Goal: Task Accomplishment & Management: Manage account settings

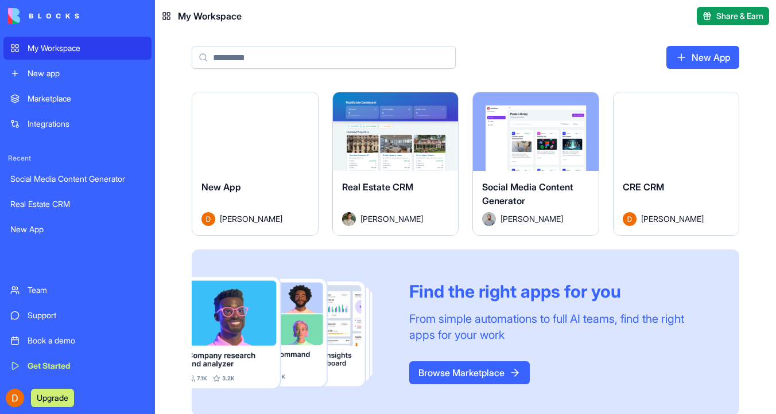
click at [410, 130] on button "Launch" at bounding box center [395, 131] width 86 height 23
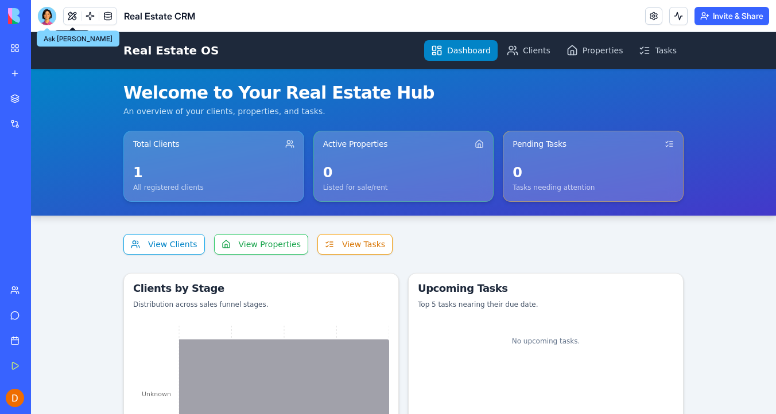
click at [45, 14] on div at bounding box center [47, 16] width 18 height 18
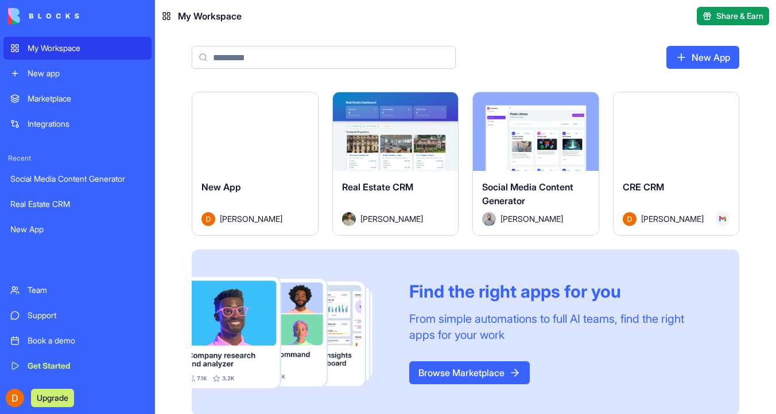
click at [80, 52] on div "My Workspace" at bounding box center [86, 47] width 117 height 11
click at [699, 157] on div "Launch" at bounding box center [676, 131] width 126 height 79
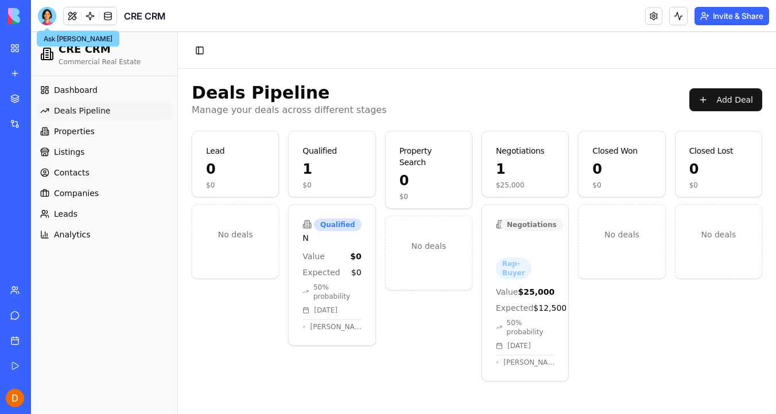
click at [52, 20] on div at bounding box center [47, 16] width 18 height 18
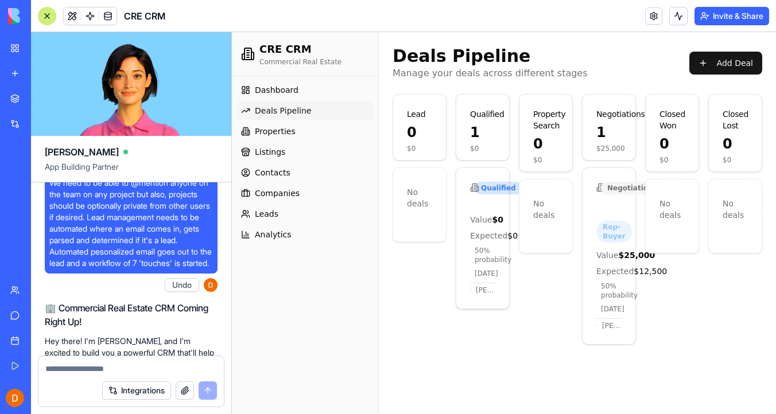
scroll to position [45, 0]
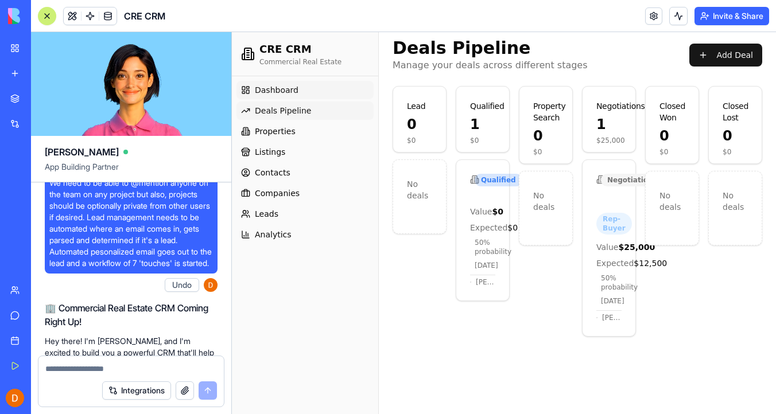
click at [331, 92] on link "Dashboard" at bounding box center [304, 90] width 137 height 18
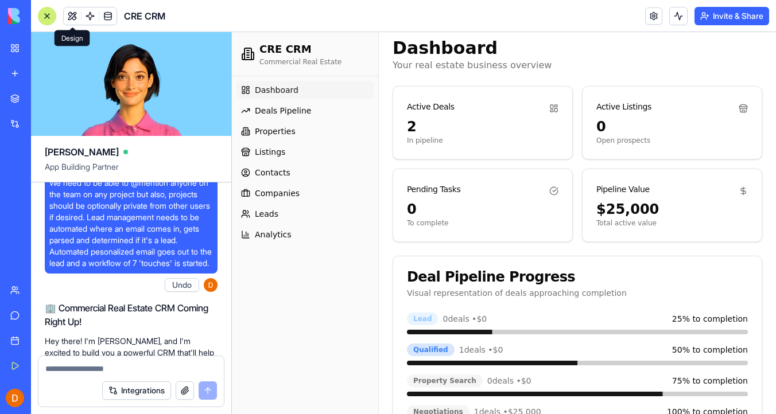
click at [78, 18] on button at bounding box center [72, 15] width 17 height 17
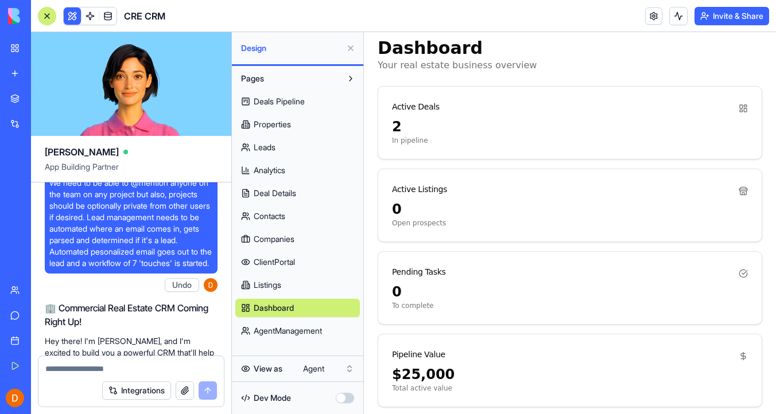
click at [47, 15] on div at bounding box center [46, 15] width 9 height 9
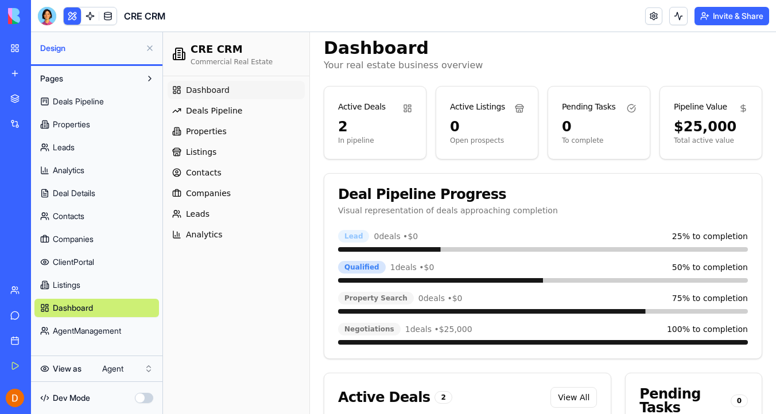
click at [149, 48] on button at bounding box center [150, 48] width 18 height 18
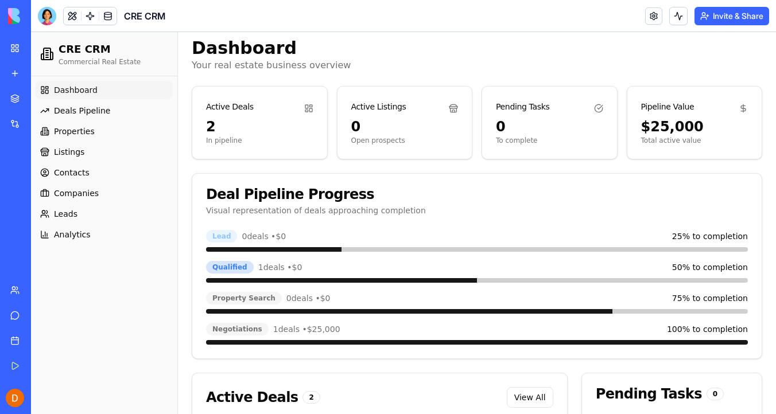
click at [125, 92] on link "Dashboard" at bounding box center [104, 90] width 137 height 18
click at [123, 111] on link "Deals Pipeline" at bounding box center [104, 111] width 137 height 18
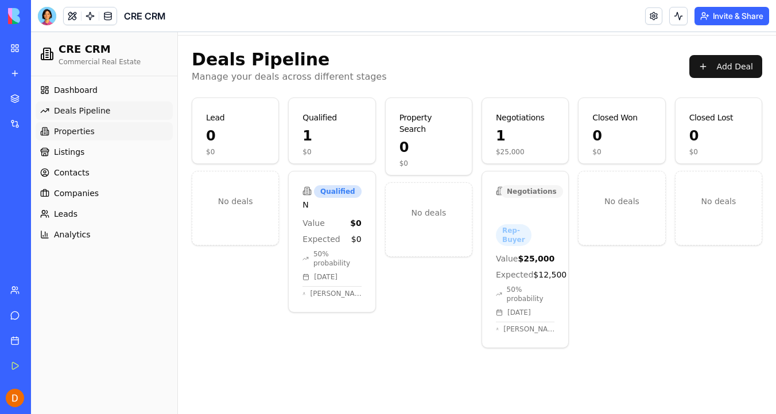
click at [118, 135] on link "Properties" at bounding box center [104, 131] width 137 height 18
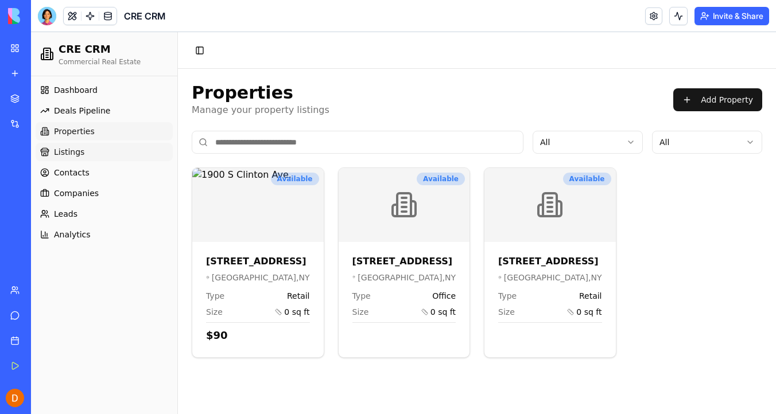
click at [114, 156] on link "Listings" at bounding box center [104, 152] width 137 height 18
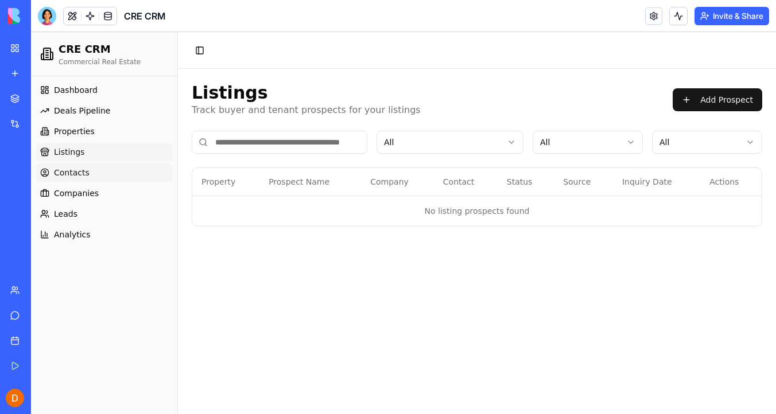
click at [112, 177] on link "Contacts" at bounding box center [104, 173] width 137 height 18
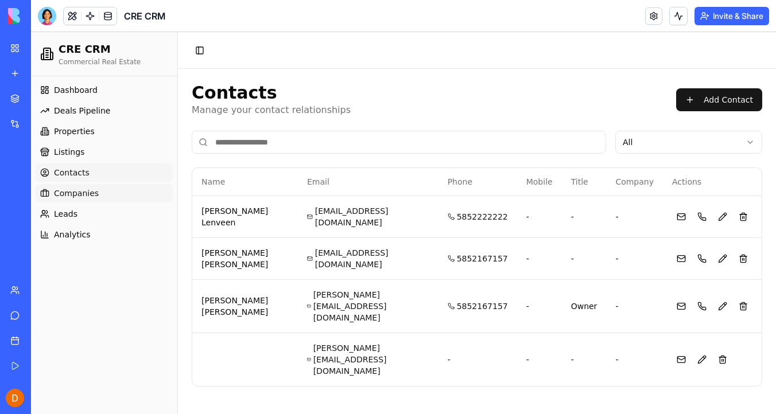
click at [111, 193] on link "Companies" at bounding box center [104, 193] width 137 height 18
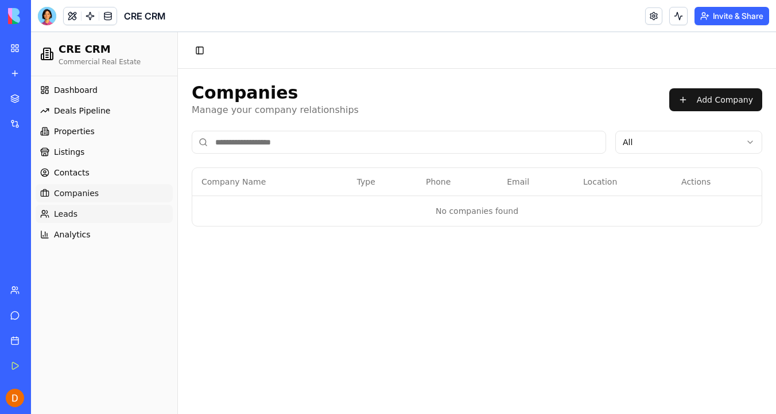
click at [107, 212] on link "Leads" at bounding box center [104, 214] width 137 height 18
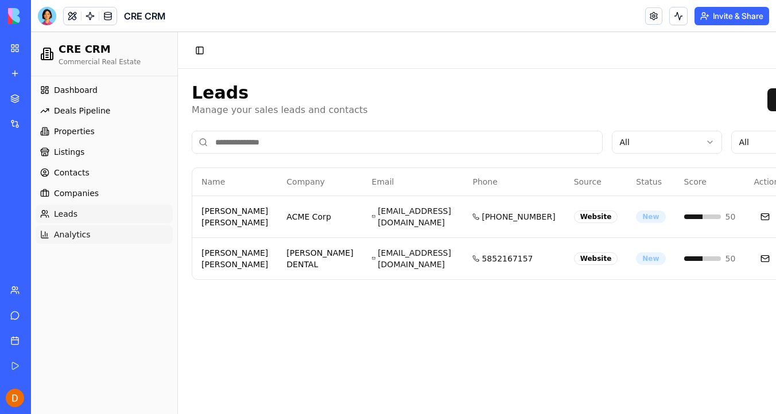
click at [106, 233] on link "Analytics" at bounding box center [104, 235] width 137 height 18
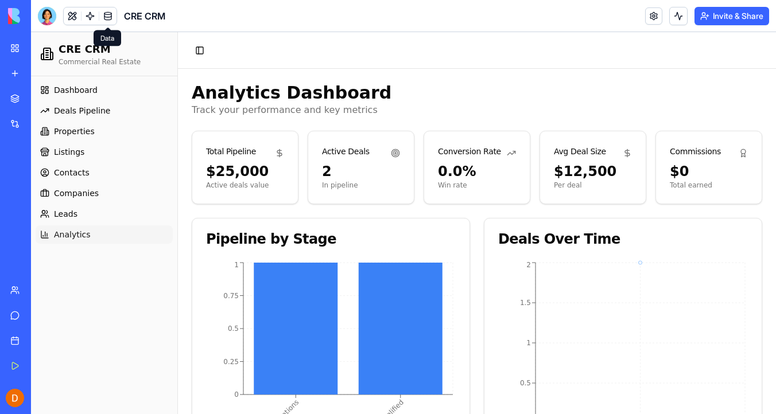
click at [108, 18] on link at bounding box center [107, 15] width 17 height 17
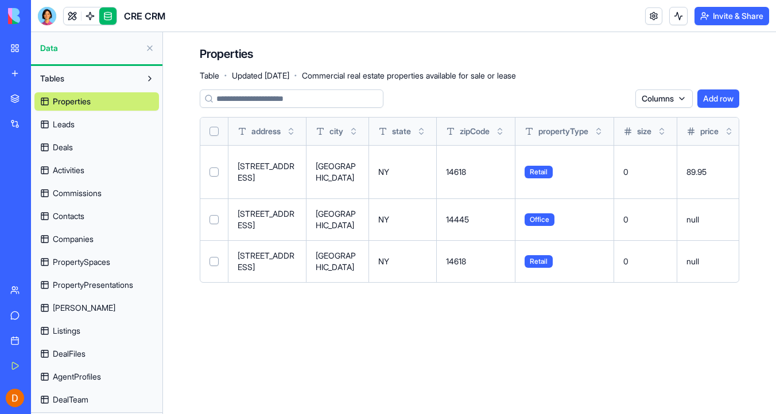
click at [134, 126] on link "Leads" at bounding box center [96, 124] width 125 height 18
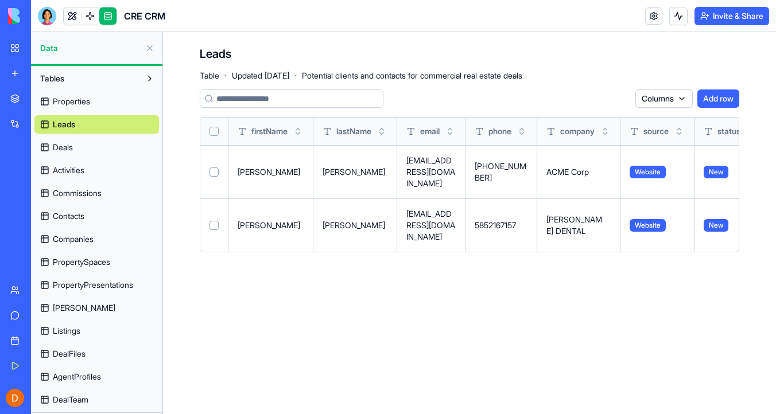
click at [127, 156] on link "Deals" at bounding box center [96, 147] width 125 height 18
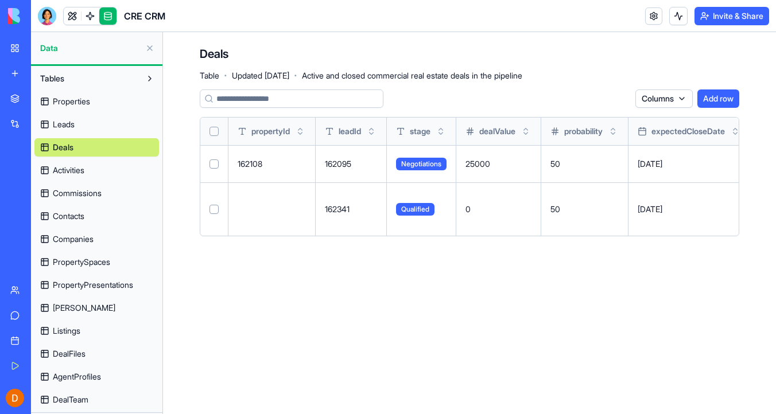
click at [123, 170] on link "Activities" at bounding box center [96, 170] width 125 height 18
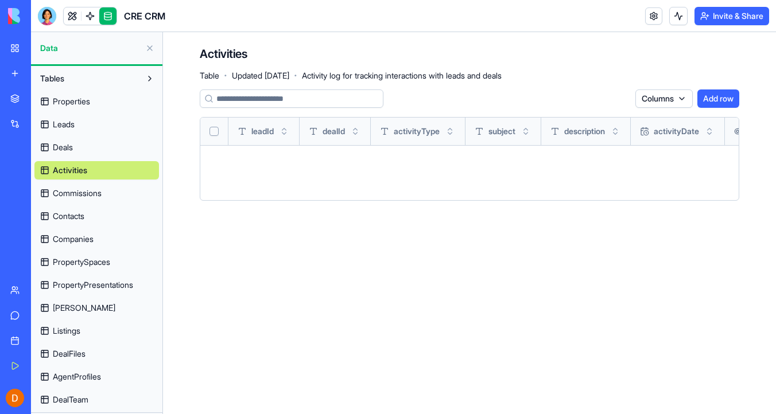
click at [119, 195] on link "Commissions" at bounding box center [96, 193] width 125 height 18
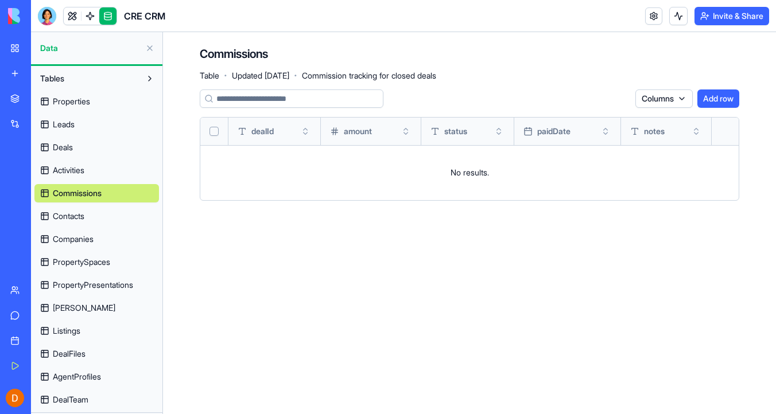
click at [117, 219] on link "Contacts" at bounding box center [96, 216] width 125 height 18
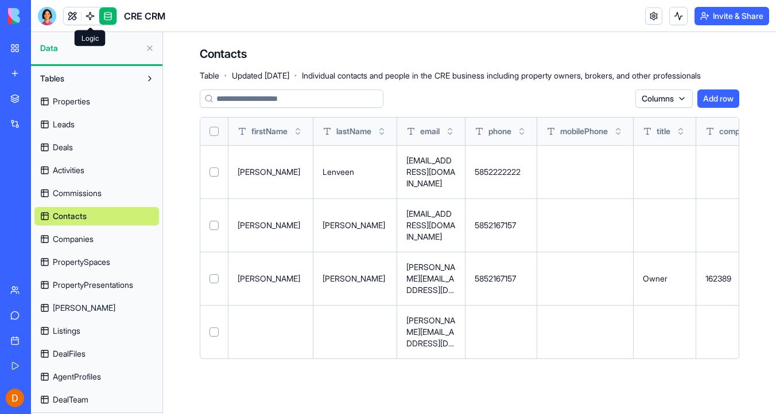
click at [84, 17] on link at bounding box center [89, 15] width 17 height 17
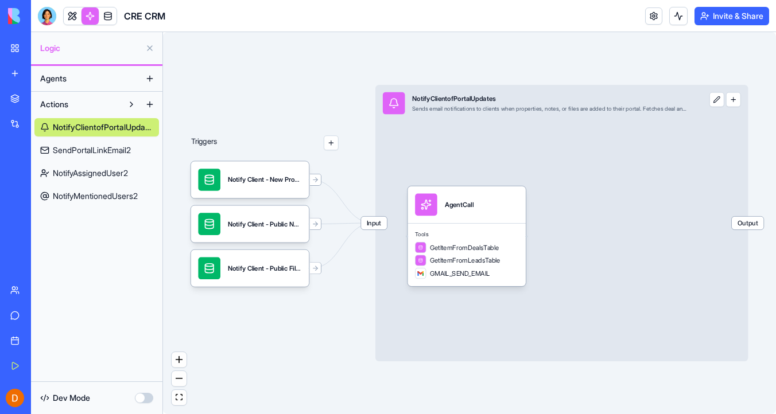
click at [131, 154] on span "SendPortalLinkEmail2" at bounding box center [92, 150] width 78 height 11
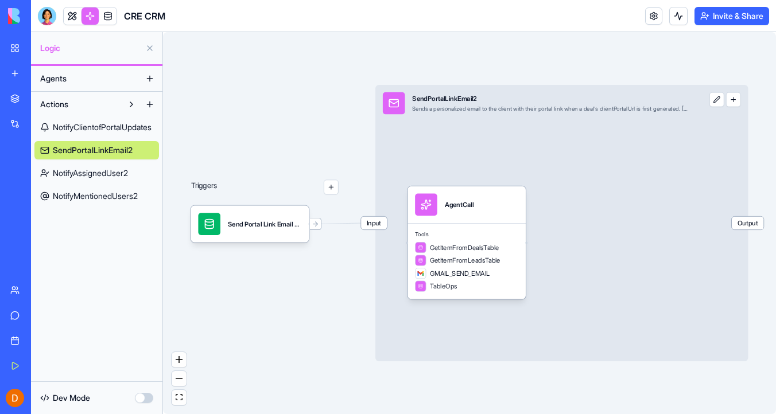
click at [134, 172] on link "NotifyAssignedUser2" at bounding box center [96, 173] width 125 height 18
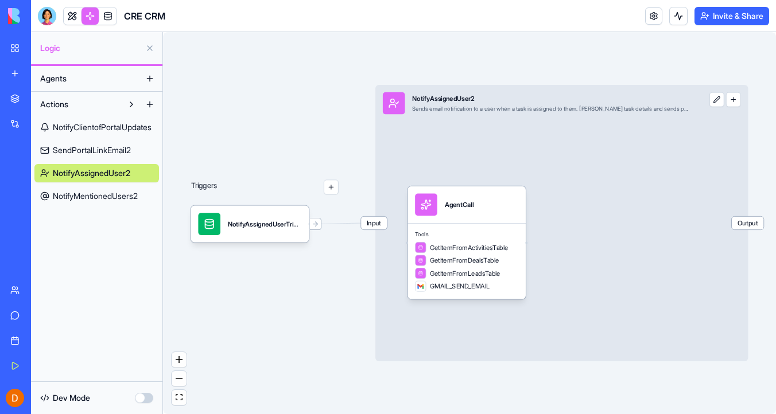
click at [134, 192] on span "NotifyMentionedUsers2" at bounding box center [95, 196] width 85 height 11
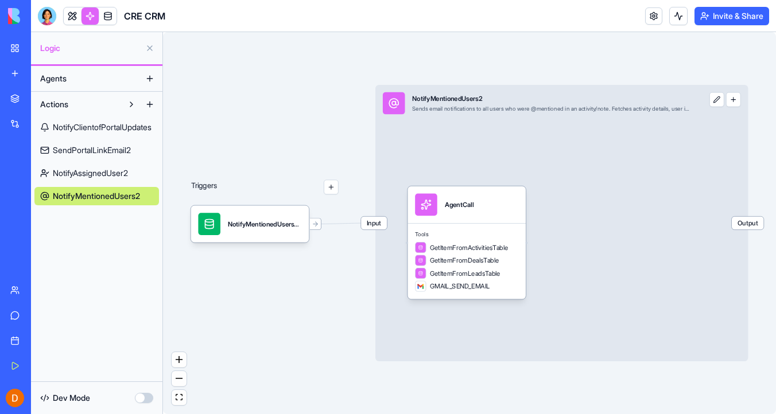
click at [138, 177] on link "NotifyAssignedUser2" at bounding box center [96, 173] width 125 height 18
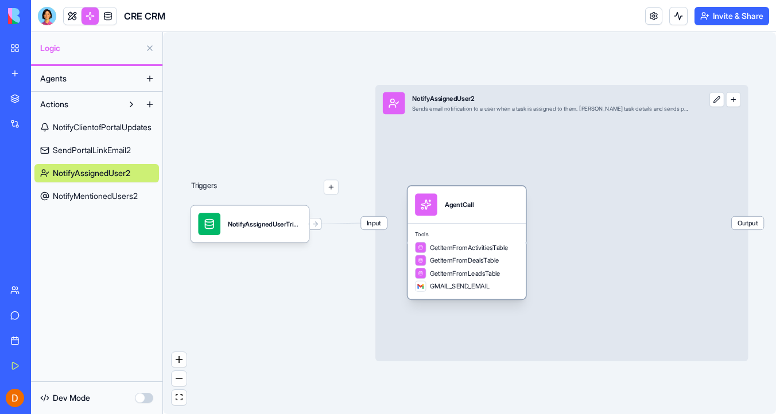
click at [440, 269] on span "GetItemFromLeadsTable" at bounding box center [465, 273] width 71 height 9
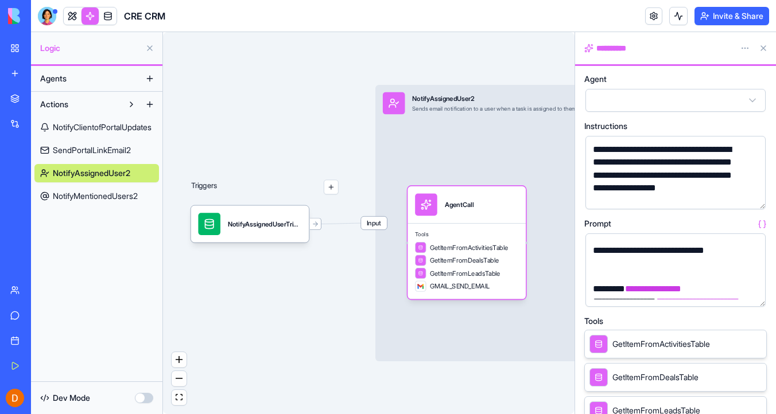
scroll to position [21, 0]
click at [71, 21] on span at bounding box center [72, 16] width 32 height 32
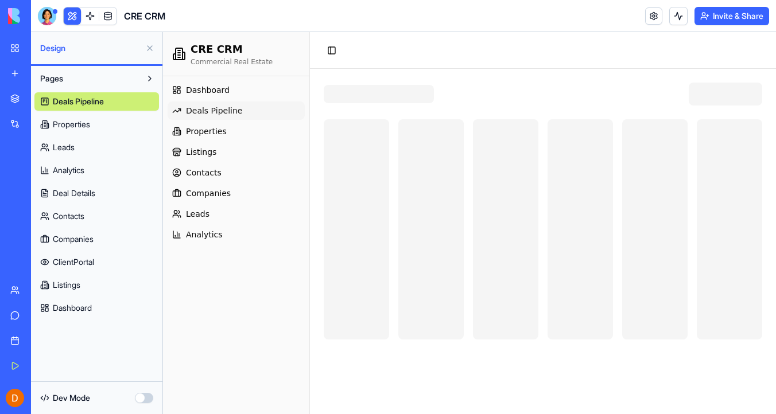
click at [112, 223] on link "Contacts" at bounding box center [96, 216] width 125 height 18
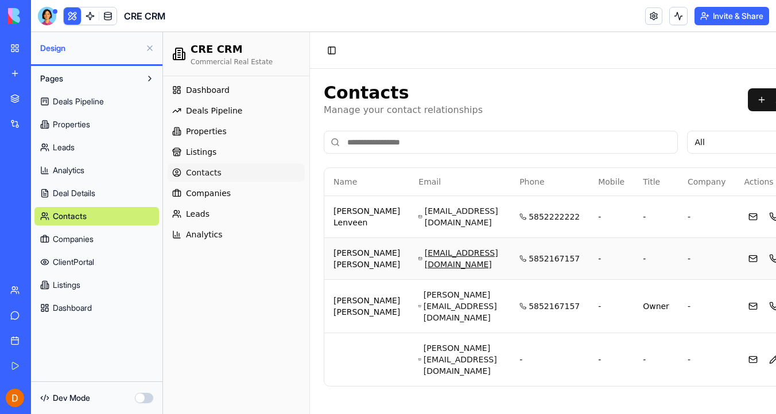
scroll to position [0, 59]
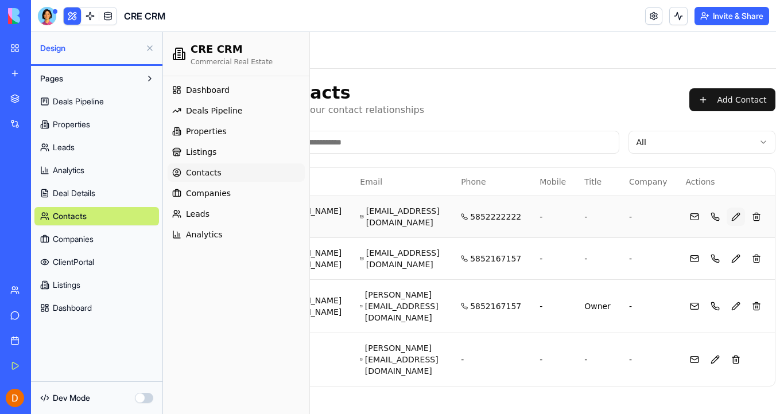
click at [726, 220] on button at bounding box center [735, 217] width 18 height 18
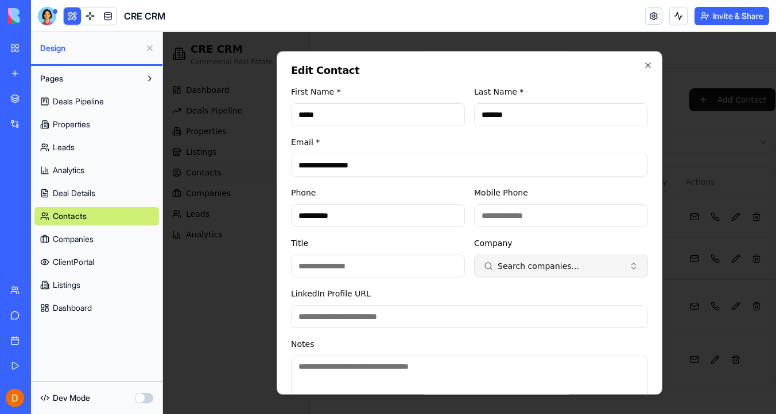
click at [522, 272] on button "Search companies..." at bounding box center [561, 266] width 174 height 23
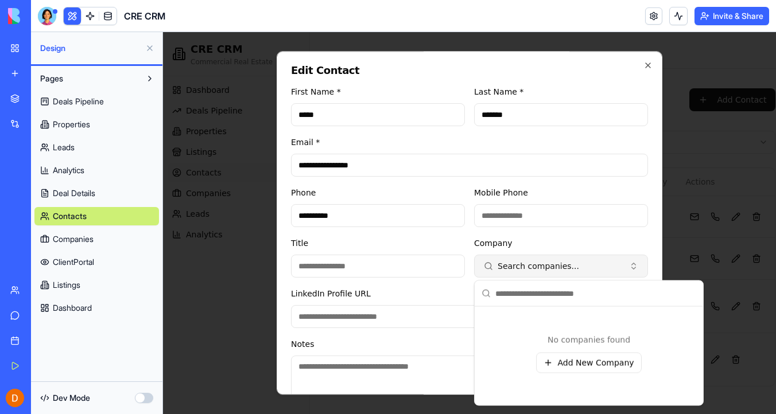
click at [522, 272] on button "Search companies..." at bounding box center [561, 266] width 174 height 23
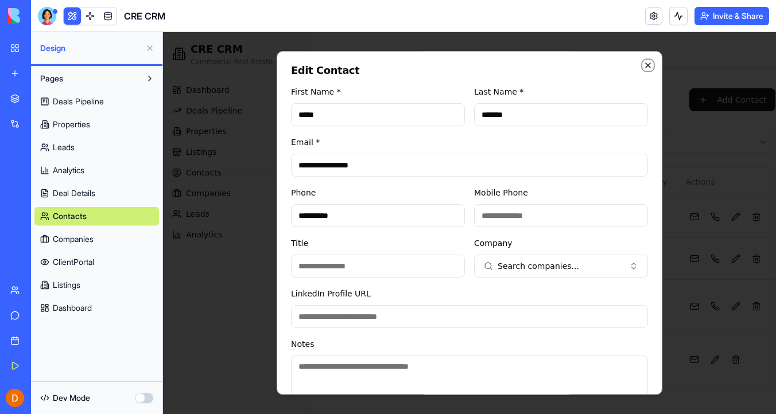
click at [650, 69] on icon "button" at bounding box center [647, 65] width 9 height 9
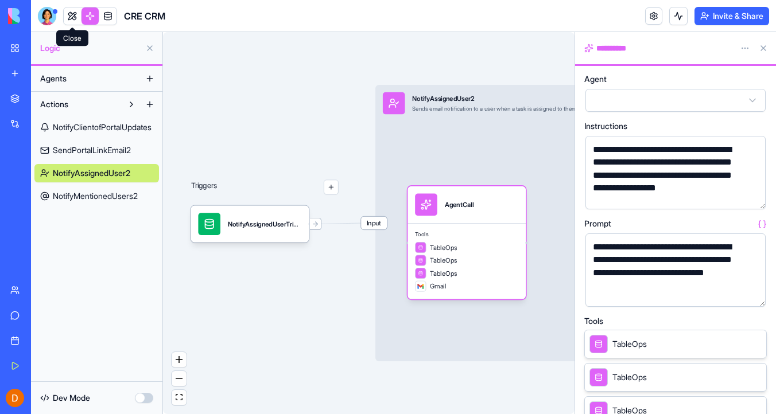
click at [72, 17] on link at bounding box center [72, 15] width 17 height 17
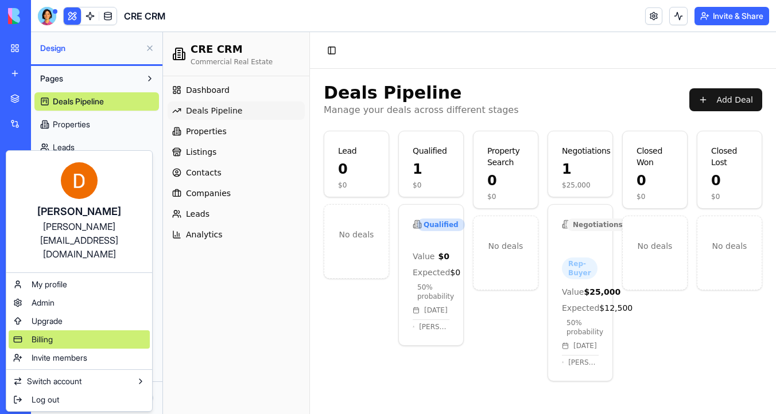
click at [78, 331] on div "Billing" at bounding box center [79, 340] width 141 height 18
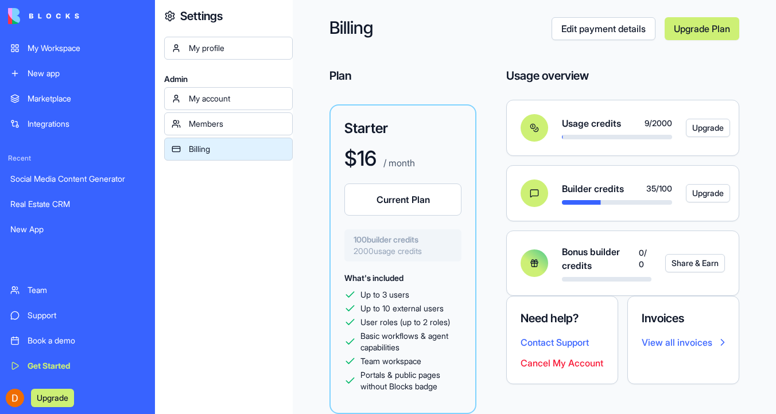
scroll to position [26, 0]
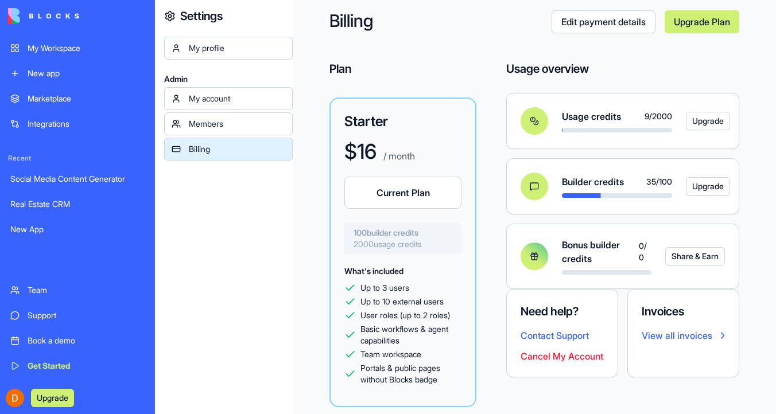
click at [243, 104] on div "My account" at bounding box center [237, 98] width 96 height 11
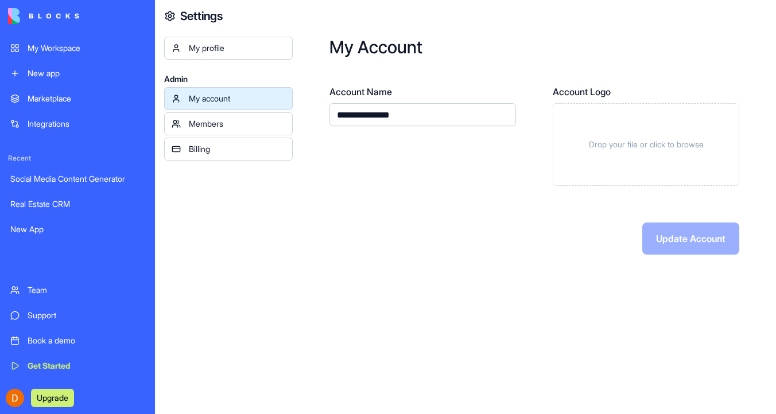
click at [246, 128] on div "Members" at bounding box center [237, 123] width 96 height 11
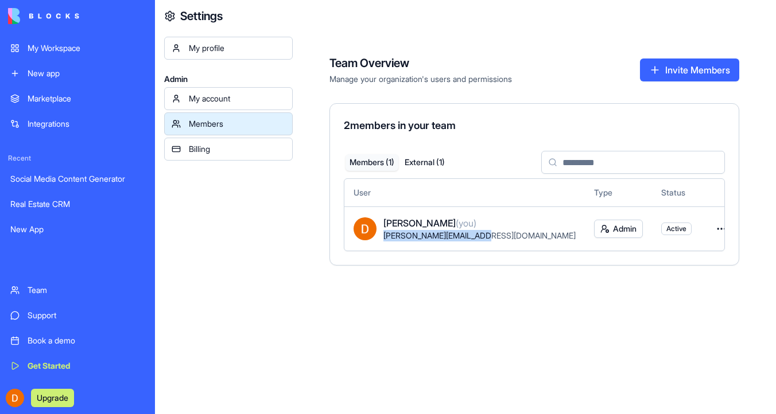
drag, startPoint x: 484, startPoint y: 237, endPoint x: 384, endPoint y: 236, distance: 100.4
click at [384, 236] on span "[PERSON_NAME][EMAIL_ADDRESS][DOMAIN_NAME]" at bounding box center [479, 236] width 192 height 10
copy span "[PERSON_NAME][EMAIL_ADDRESS][DOMAIN_NAME]"
